Goal: Navigation & Orientation: Understand site structure

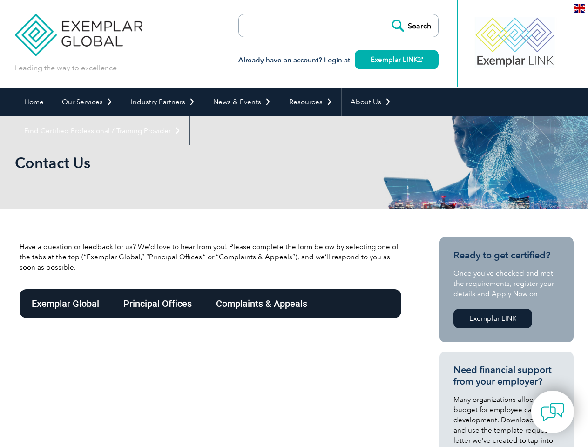
click at [87, 102] on link "Our Services" at bounding box center [87, 101] width 68 height 29
click at [161, 102] on link "Industry Partners" at bounding box center [163, 101] width 82 height 29
click at [239, 102] on link "News & Events" at bounding box center [241, 101] width 75 height 29
click at [307, 102] on link "Resources" at bounding box center [310, 101] width 61 height 29
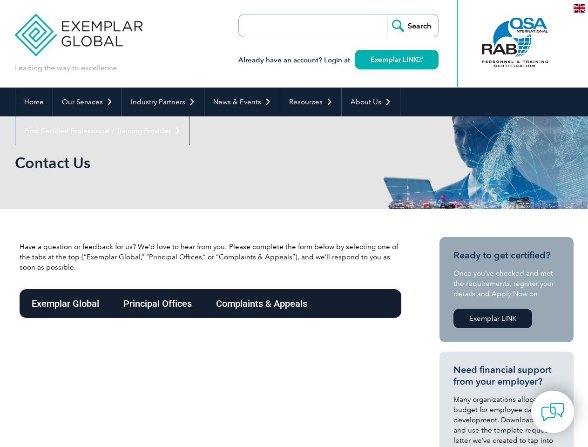
click at [366, 102] on link "About Us" at bounding box center [371, 101] width 58 height 29
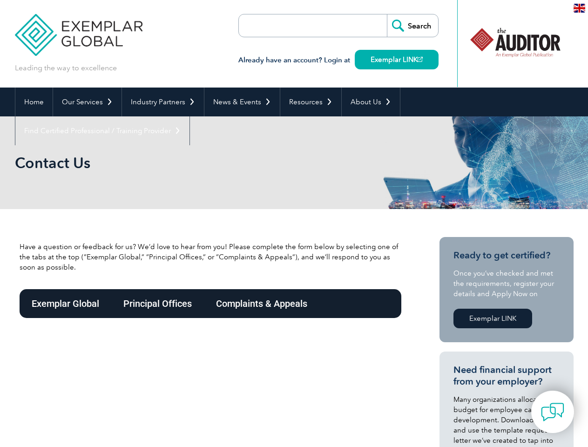
click at [189, 116] on link "Find Certified Professional / Training Provider" at bounding box center [102, 130] width 174 height 29
click at [552, 411] on img at bounding box center [552, 411] width 23 height 23
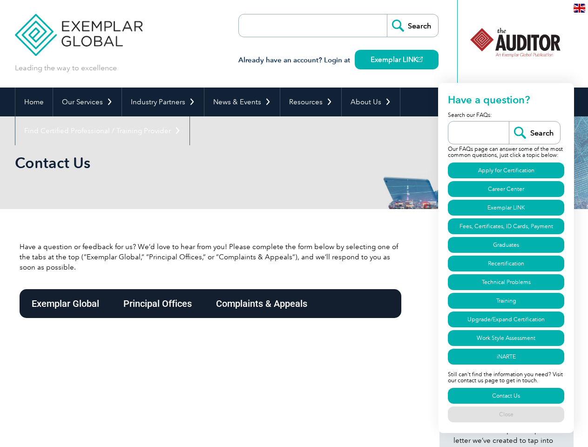
click at [579, 7] on img at bounding box center [579, 8] width 12 height 9
